Goal: Task Accomplishment & Management: Complete application form

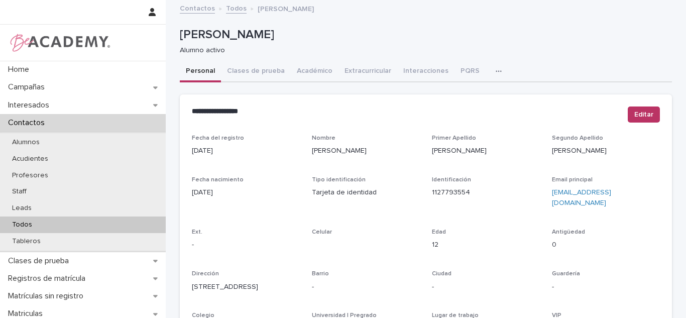
click at [57, 220] on div "Todos" at bounding box center [83, 224] width 166 height 17
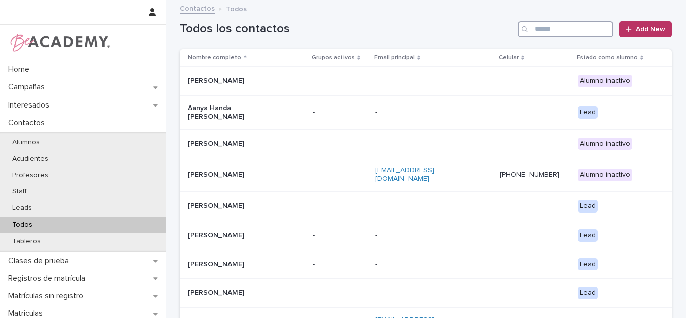
click at [561, 29] on input "Search" at bounding box center [565, 29] width 95 height 16
click at [560, 29] on input "Search" at bounding box center [565, 29] width 95 height 16
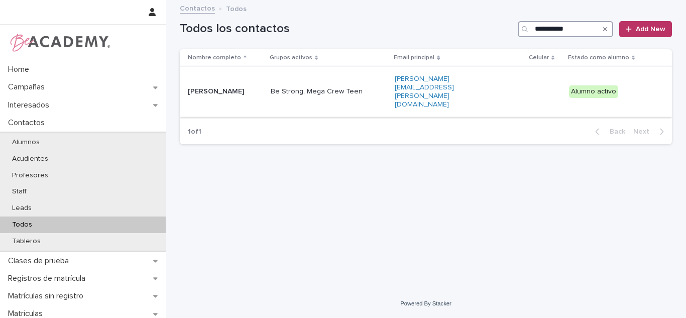
type input "**********"
click at [227, 74] on td "Manuela Preciado Estrada" at bounding box center [223, 92] width 87 height 50
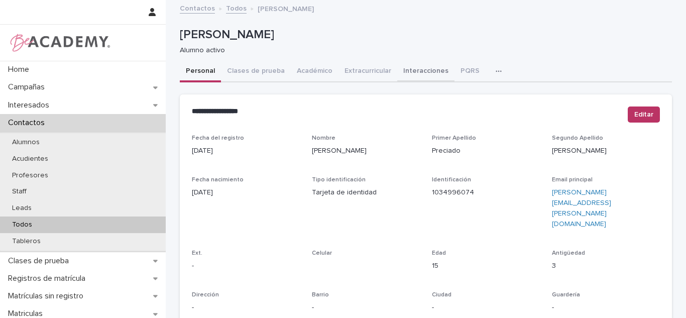
click at [419, 72] on button "Interacciones" at bounding box center [425, 71] width 57 height 21
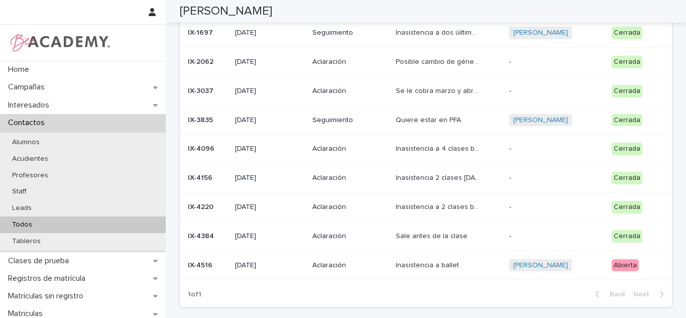
scroll to position [168, 0]
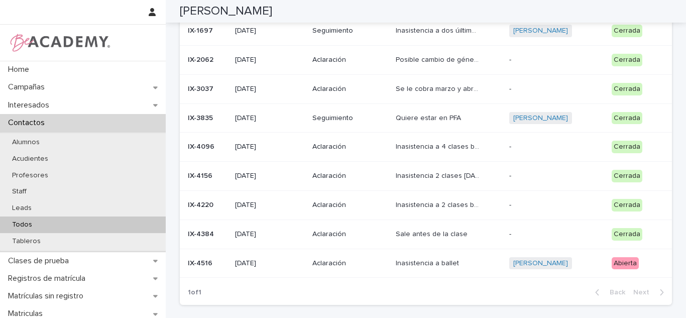
click at [472, 266] on div "Inasistencia a ballet Inasistencia a ballet" at bounding box center [448, 263] width 105 height 17
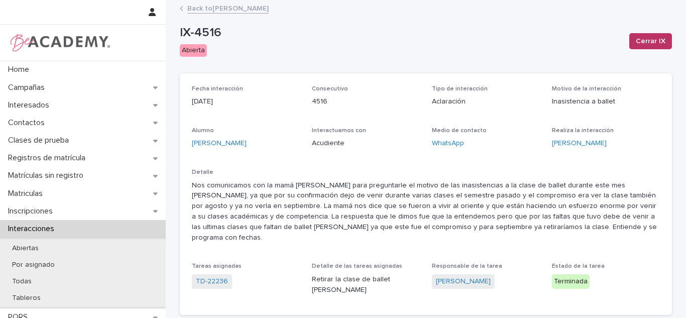
click at [203, 9] on link "Back to Manuela Preciado Estrada" at bounding box center [227, 8] width 81 height 12
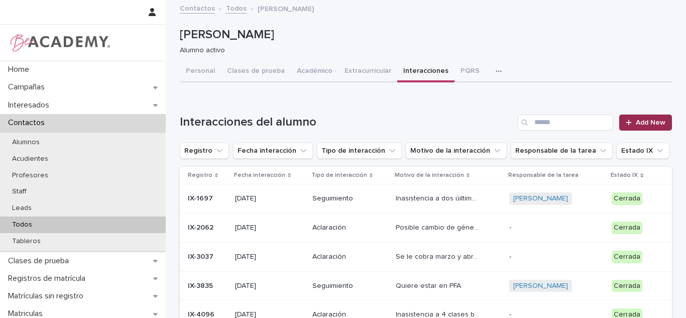
click at [643, 118] on link "Add New" at bounding box center [645, 122] width 53 height 16
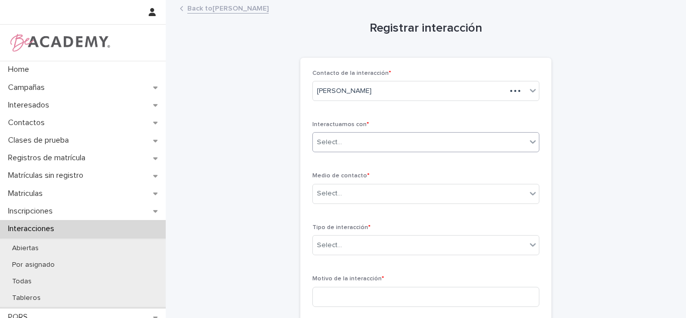
drag, startPoint x: 354, startPoint y: 140, endPoint x: 355, endPoint y: 151, distance: 10.6
click at [354, 142] on div "Select..." at bounding box center [419, 142] width 213 height 17
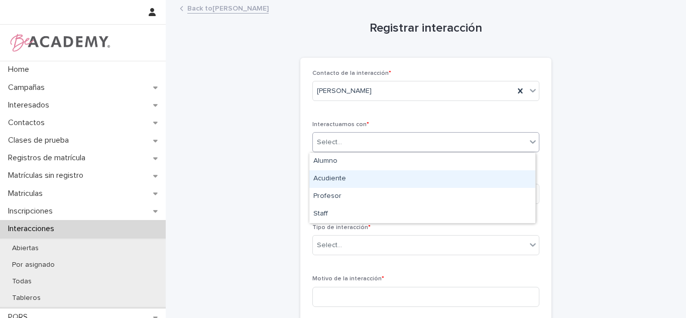
drag, startPoint x: 344, startPoint y: 189, endPoint x: 338, endPoint y: 178, distance: 12.1
click at [338, 178] on div "Acudiente" at bounding box center [422, 179] width 226 height 18
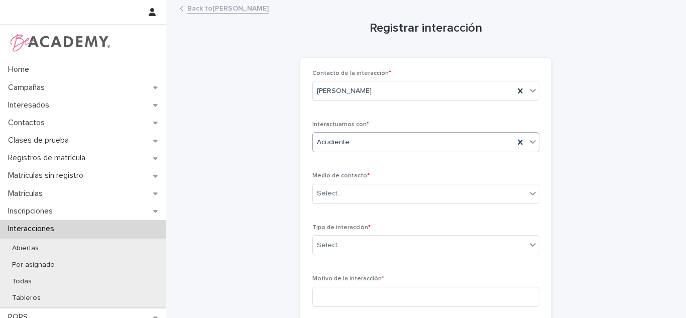
click at [350, 142] on input "text" at bounding box center [350, 142] width 1 height 9
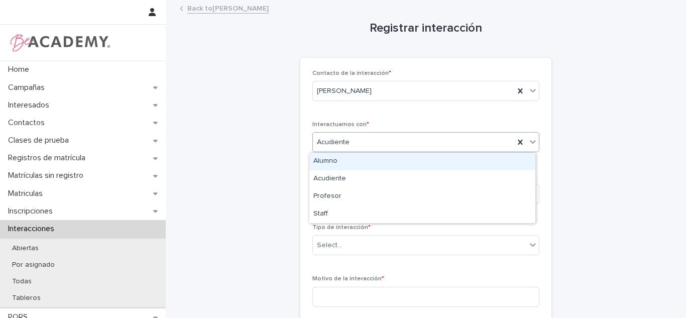
click at [339, 164] on div "Alumno" at bounding box center [422, 162] width 226 height 18
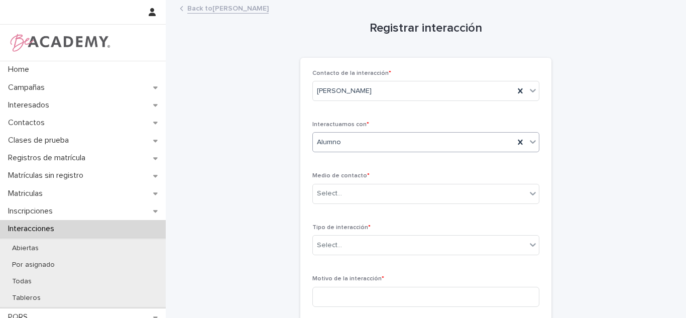
click at [338, 178] on span "Medio de contacto *" at bounding box center [340, 176] width 57 height 6
click at [337, 193] on div "Select..." at bounding box center [419, 193] width 213 height 17
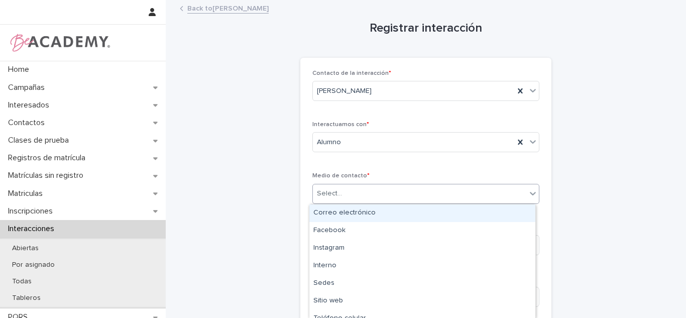
scroll to position [95, 0]
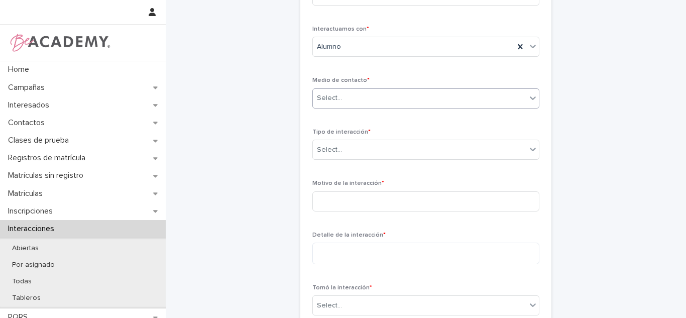
click at [368, 105] on div "Select..." at bounding box center [419, 98] width 213 height 17
click at [369, 107] on div "Select..." at bounding box center [425, 98] width 227 height 20
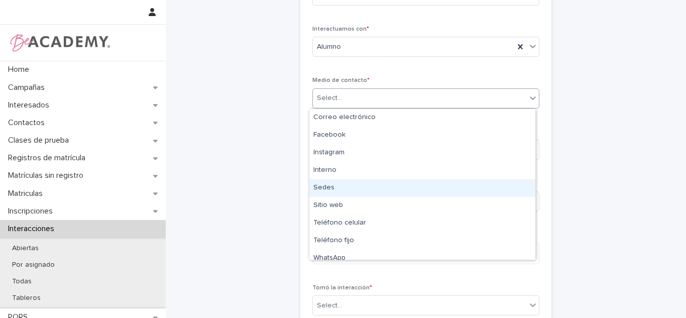
click at [363, 193] on div "Sedes" at bounding box center [422, 188] width 226 height 18
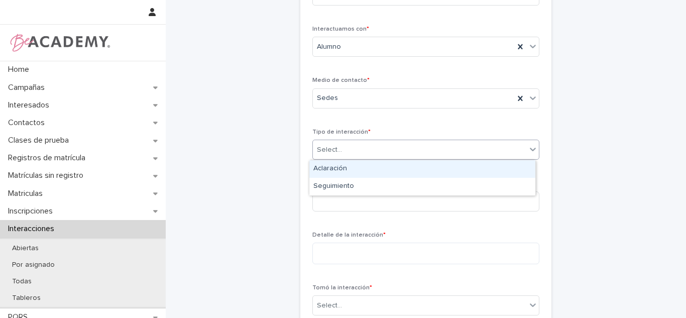
click at [343, 148] on input "text" at bounding box center [343, 150] width 1 height 9
click at [332, 167] on div "Aclaración" at bounding box center [422, 169] width 226 height 18
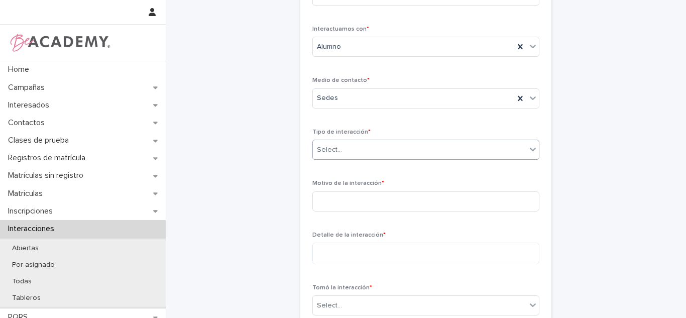
click at [331, 166] on div "Tipo de interacción * option Aclaración, selected. 0 results available. Select …" at bounding box center [425, 148] width 227 height 39
click at [330, 166] on div "Tipo de interacción * Aclaración" at bounding box center [425, 148] width 227 height 39
click at [314, 206] on input at bounding box center [425, 201] width 227 height 20
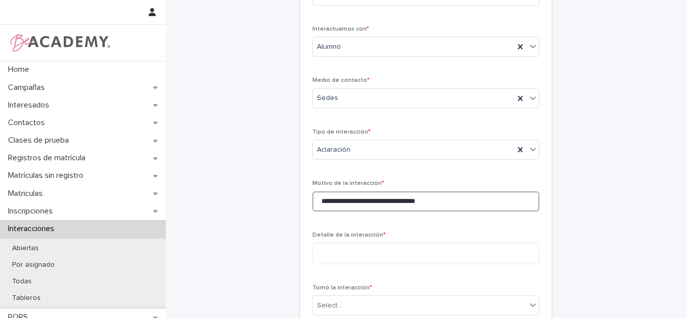
type input "**********"
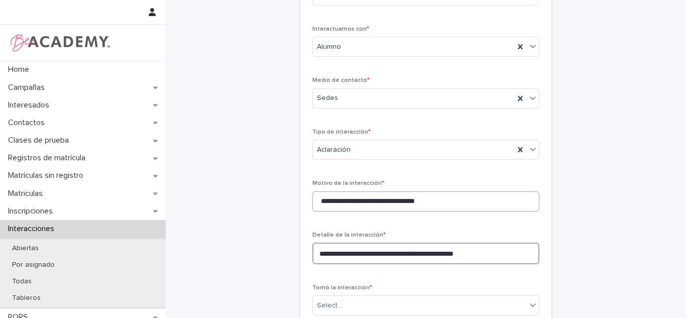
type textarea "**********"
click at [316, 194] on input "**********" at bounding box center [425, 201] width 227 height 20
type input "**********"
drag, startPoint x: 474, startPoint y: 240, endPoint x: 488, endPoint y: 244, distance: 14.6
click at [488, 244] on div "**********" at bounding box center [425, 251] width 227 height 41
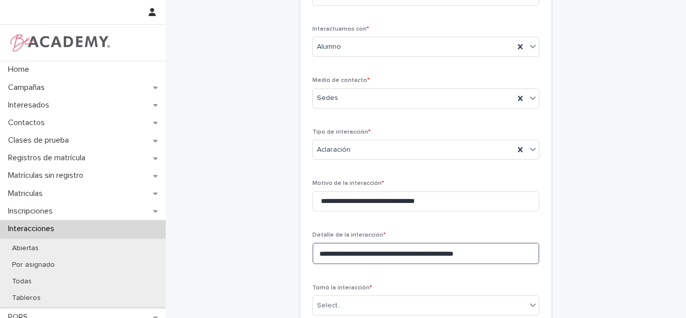
click at [492, 254] on textarea "**********" at bounding box center [425, 253] width 227 height 22
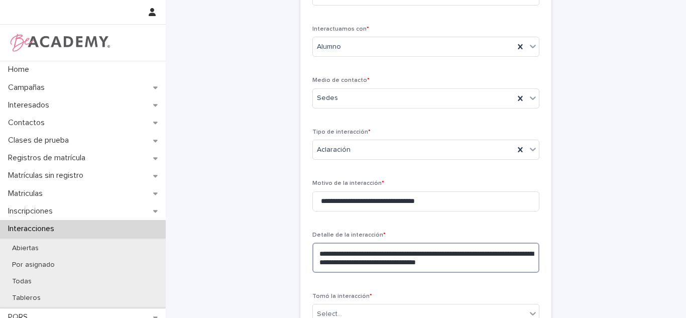
type textarea "**********"
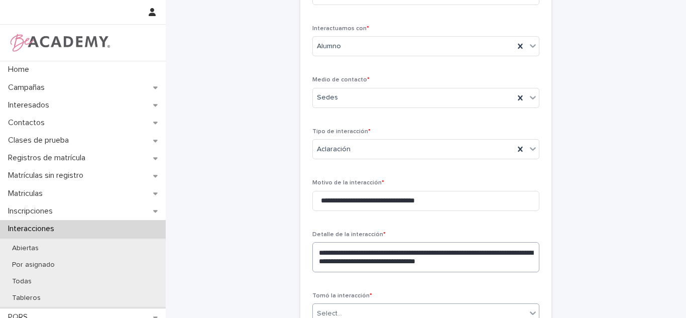
type input "*"
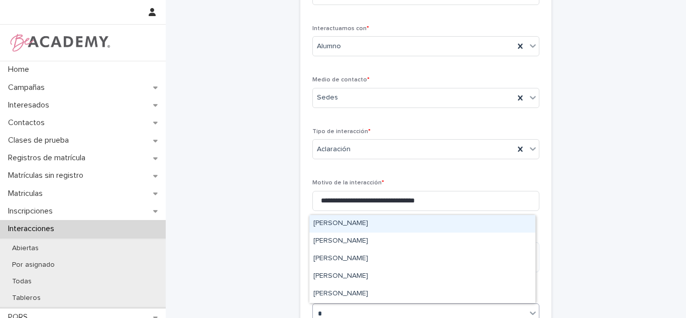
click at [377, 227] on div "[PERSON_NAME]" at bounding box center [422, 224] width 226 height 18
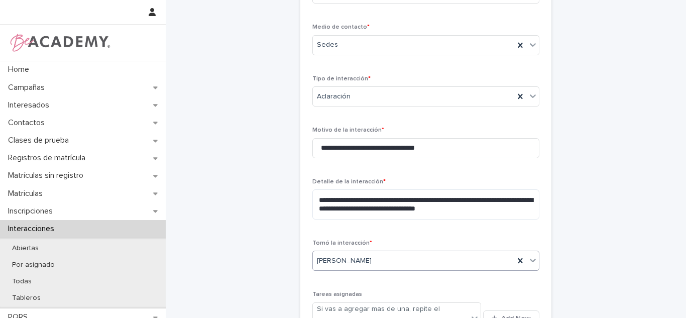
scroll to position [188, 0]
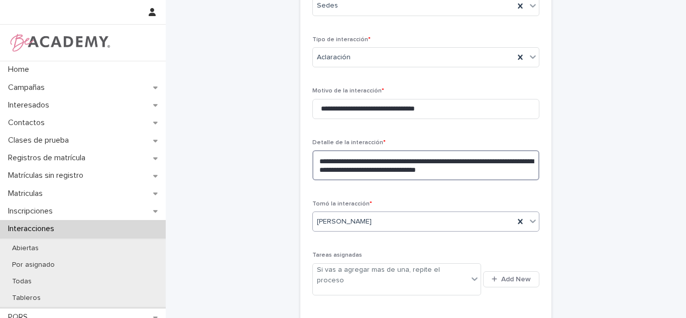
click at [514, 166] on textarea "**********" at bounding box center [425, 165] width 227 height 30
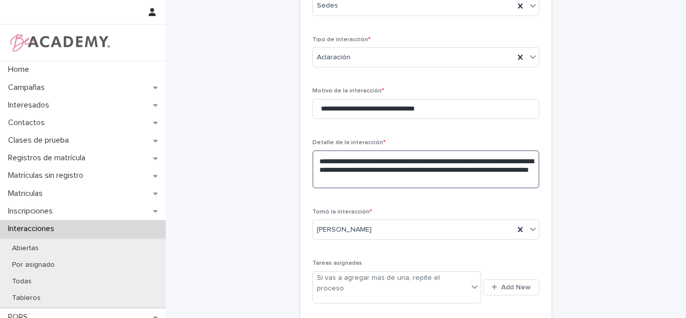
scroll to position [337, 0]
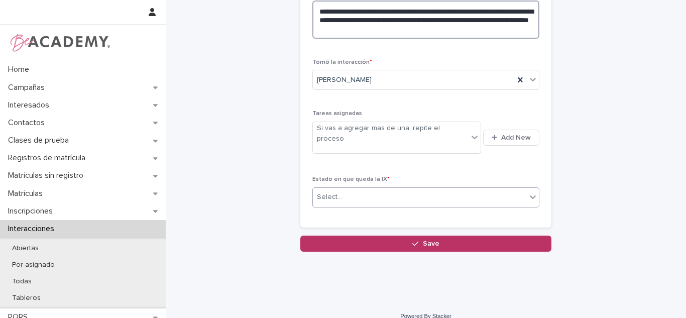
type textarea "**********"
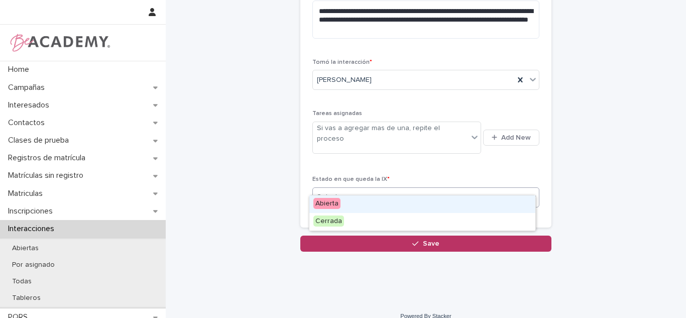
drag, startPoint x: 355, startPoint y: 188, endPoint x: 345, endPoint y: 210, distance: 24.1
click at [354, 189] on div "Select..." at bounding box center [419, 197] width 213 height 17
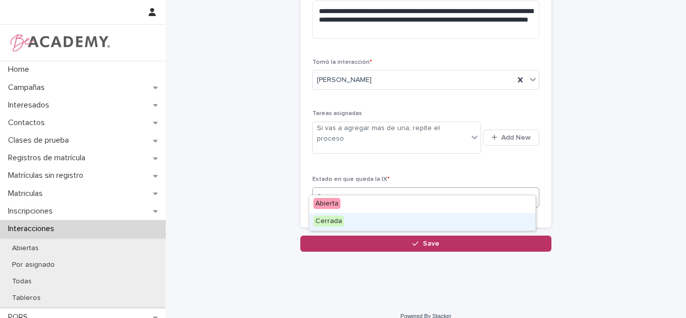
click at [339, 226] on div "Cerrada" at bounding box center [422, 222] width 226 height 18
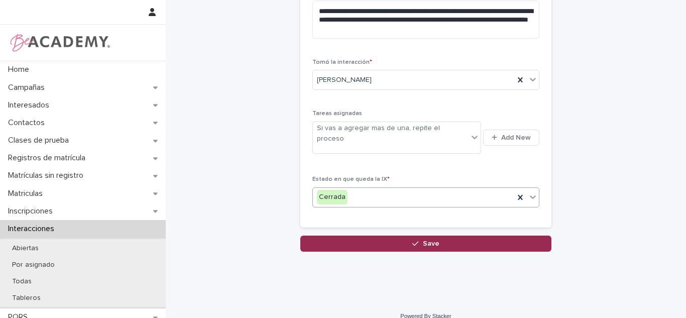
click at [415, 240] on icon "button" at bounding box center [415, 243] width 6 height 7
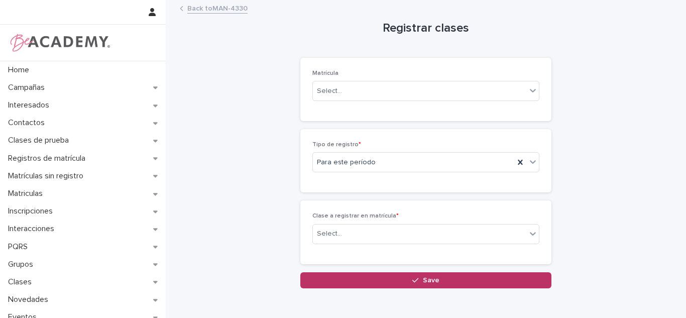
click at [233, 10] on link "Back to MAN-4330" at bounding box center [217, 8] width 60 height 12
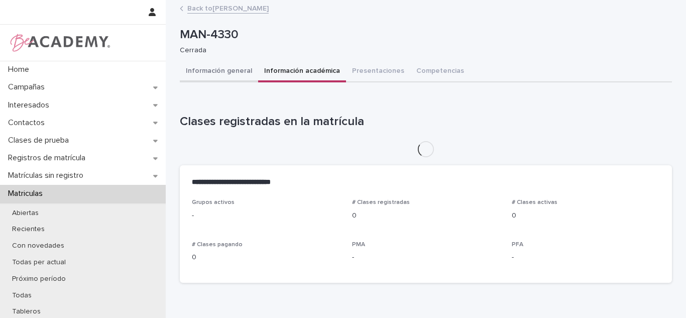
click at [228, 71] on button "Información general" at bounding box center [219, 71] width 78 height 21
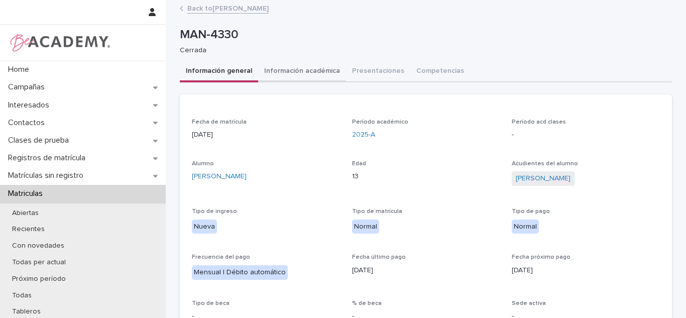
click at [307, 77] on button "Información académica" at bounding box center [302, 71] width 88 height 21
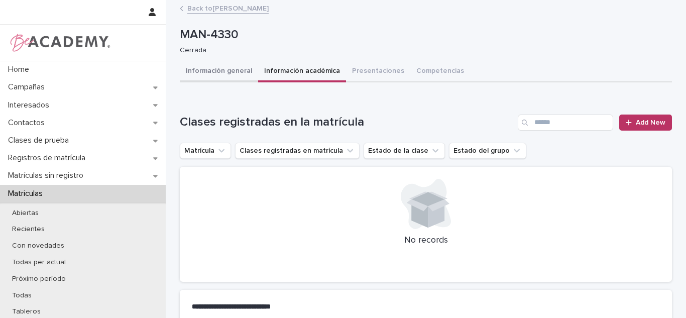
click at [205, 74] on button "Información general" at bounding box center [219, 71] width 78 height 21
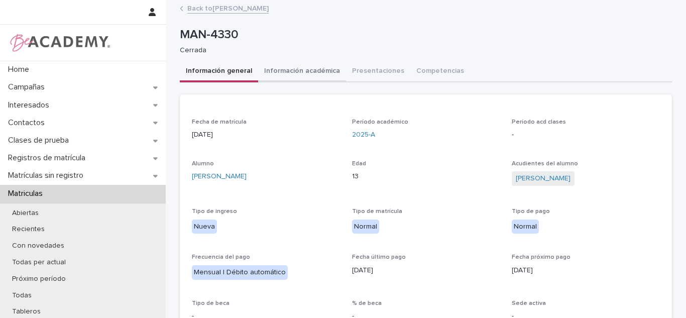
click at [303, 74] on button "Información académica" at bounding box center [302, 71] width 88 height 21
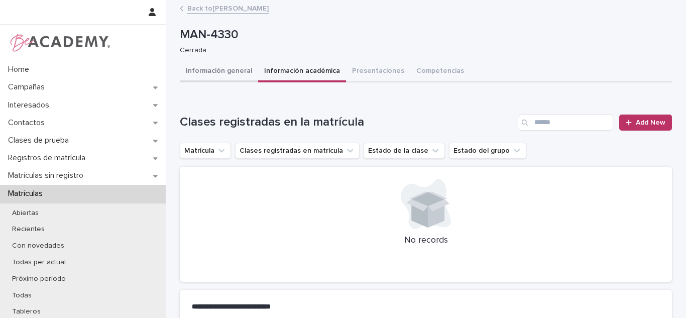
click at [246, 74] on button "Información general" at bounding box center [219, 71] width 78 height 21
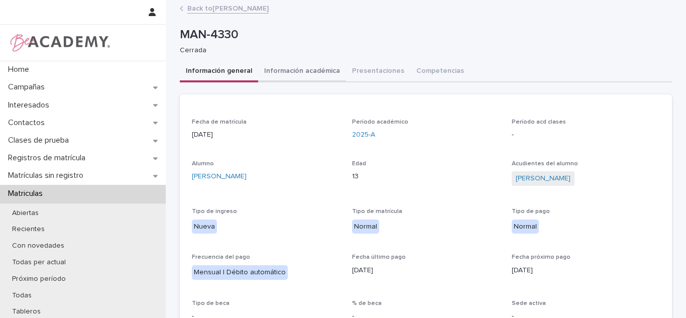
click at [278, 75] on button "Información académica" at bounding box center [302, 71] width 88 height 21
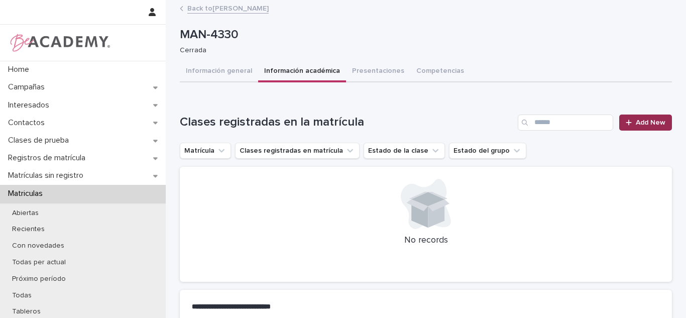
click at [637, 118] on link "Add New" at bounding box center [645, 122] width 53 height 16
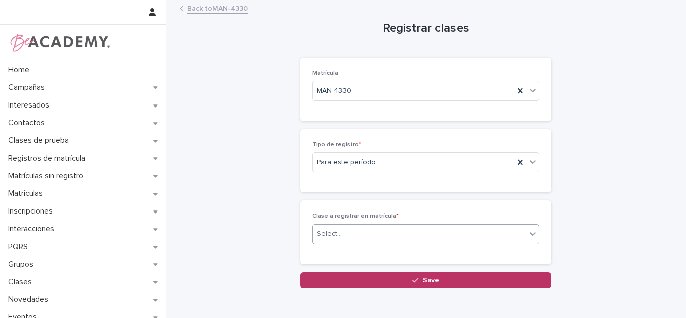
click at [341, 238] on div "Select..." at bounding box center [419, 233] width 213 height 17
type input "********"
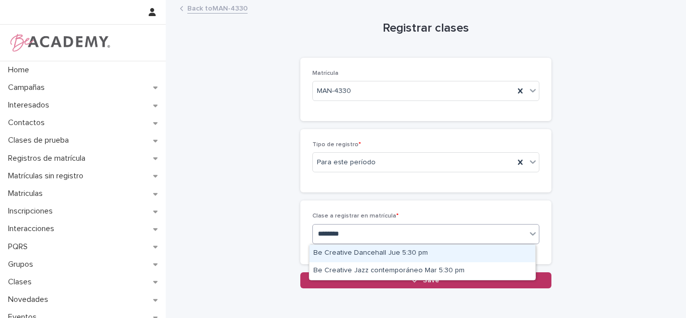
click at [356, 252] on div "Be Creative Dancehall Jue 5:30 pm" at bounding box center [422, 254] width 226 height 18
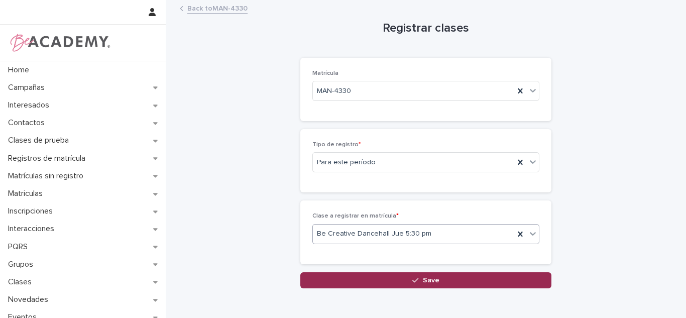
click at [361, 284] on button "Save" at bounding box center [425, 280] width 251 height 16
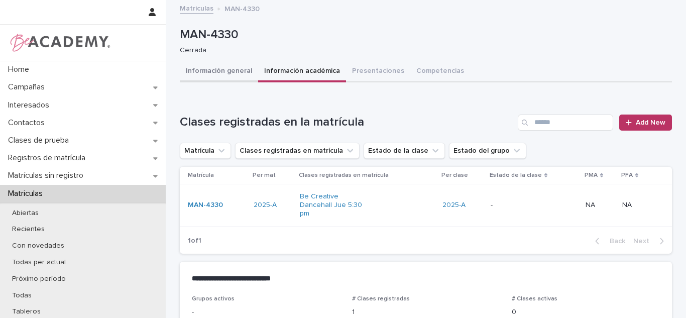
click at [229, 76] on button "Información general" at bounding box center [219, 71] width 78 height 21
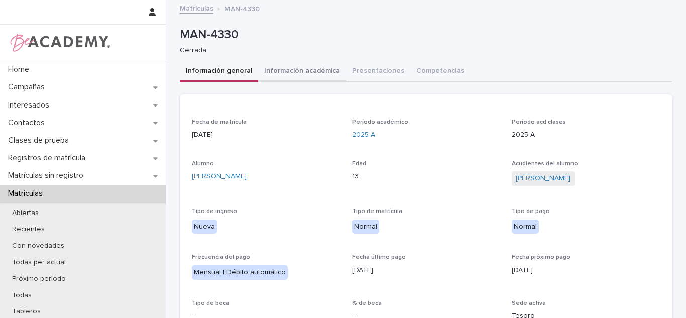
click at [298, 76] on button "Información académica" at bounding box center [302, 71] width 88 height 21
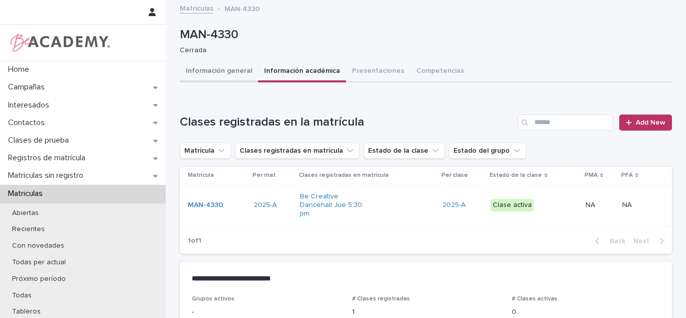
click at [219, 74] on button "Información general" at bounding box center [219, 71] width 78 height 21
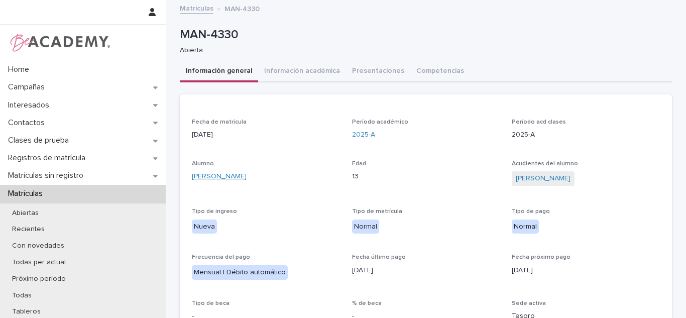
click at [231, 172] on link "[PERSON_NAME]" at bounding box center [219, 176] width 55 height 11
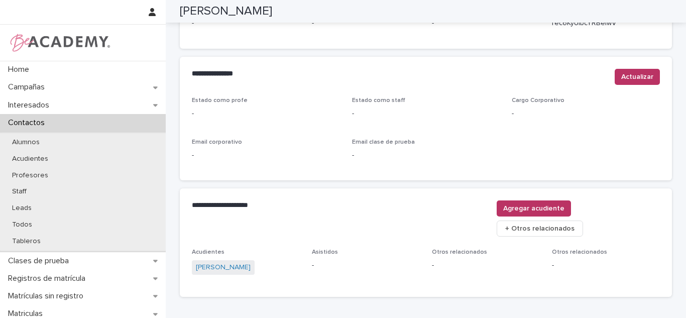
scroll to position [26, 0]
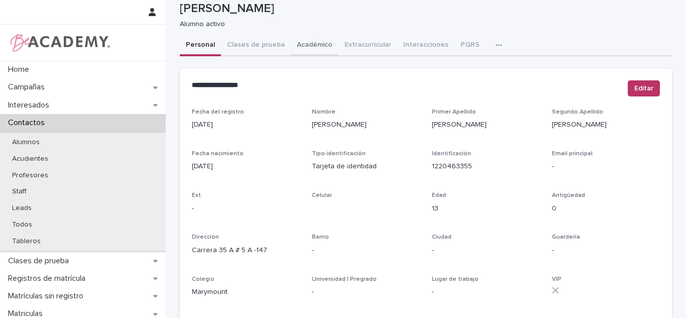
click at [301, 47] on button "Académico" at bounding box center [315, 45] width 48 height 21
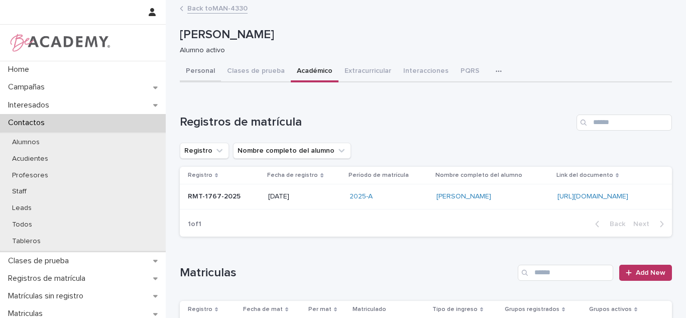
click at [198, 65] on button "Personal" at bounding box center [200, 71] width 41 height 21
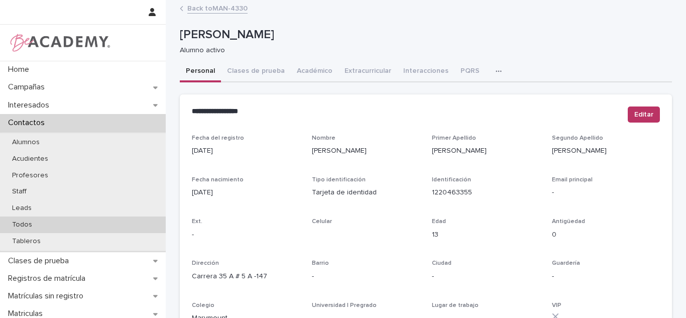
click at [55, 220] on div "Todos" at bounding box center [83, 224] width 166 height 17
click at [62, 226] on div "Todos" at bounding box center [83, 224] width 166 height 17
